Goal: Information Seeking & Learning: Learn about a topic

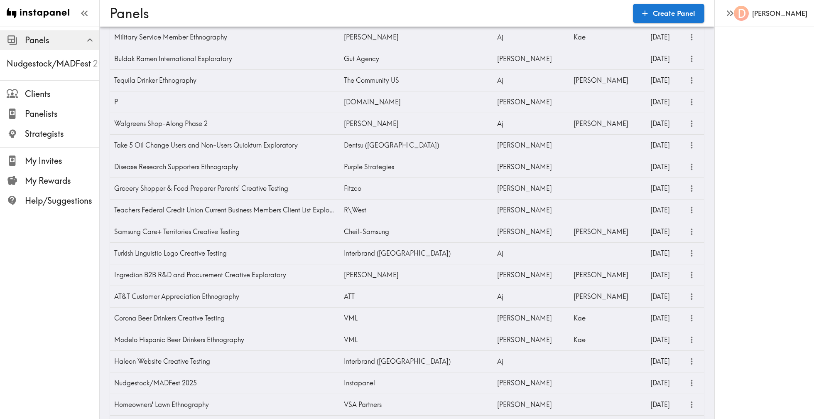
scroll to position [1225, 0]
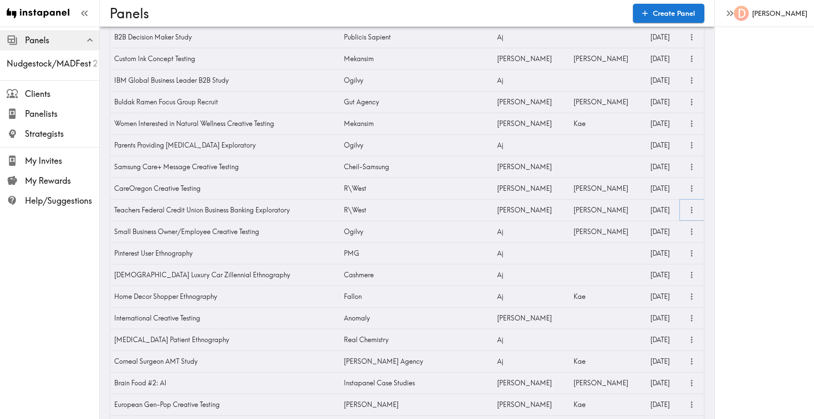
click at [691, 208] on icon "more" at bounding box center [692, 210] width 10 height 10
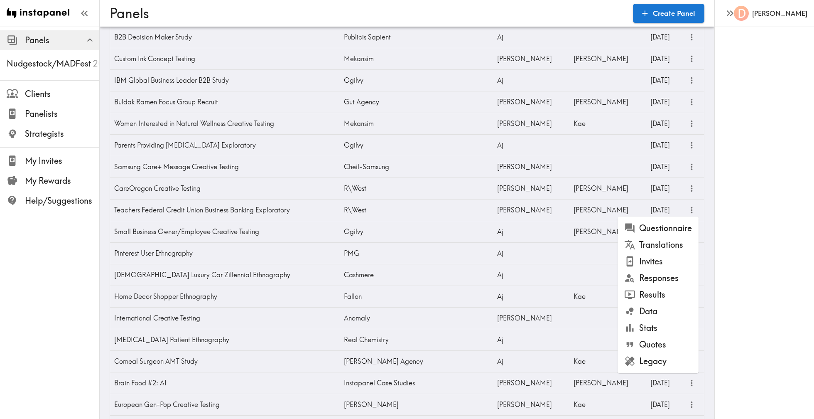
click at [649, 294] on li "Results" at bounding box center [658, 294] width 81 height 17
